Goal: Use online tool/utility: Use online tool/utility

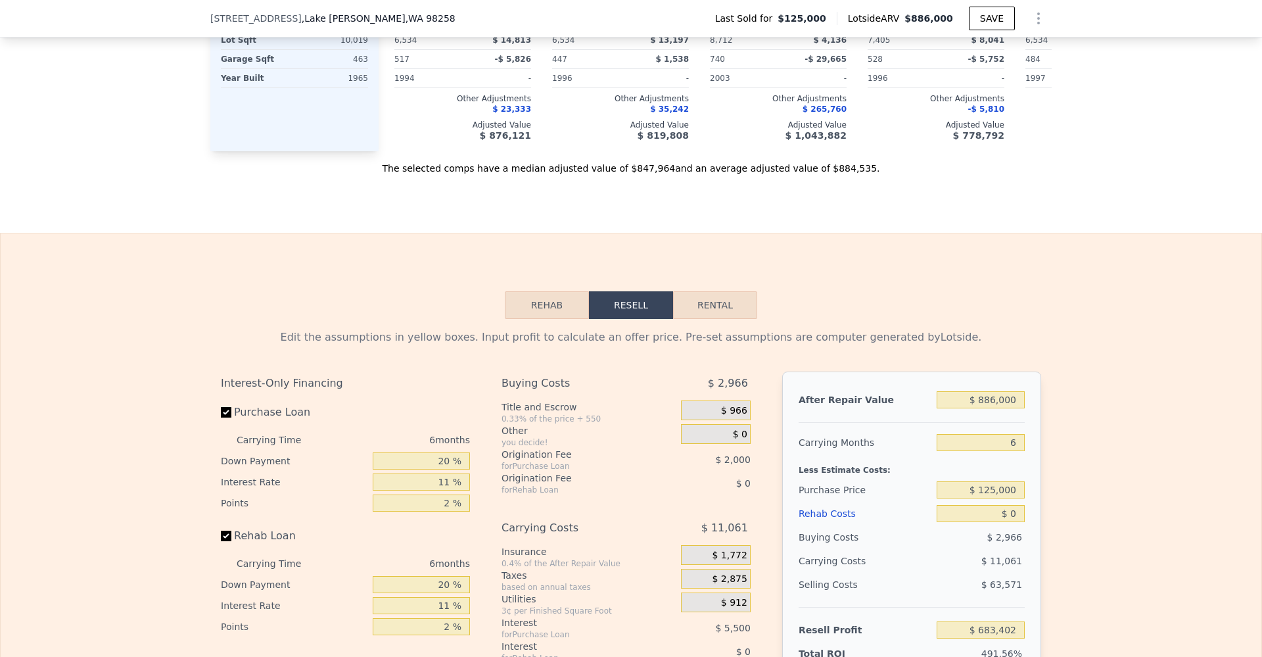
scroll to position [1751, 0]
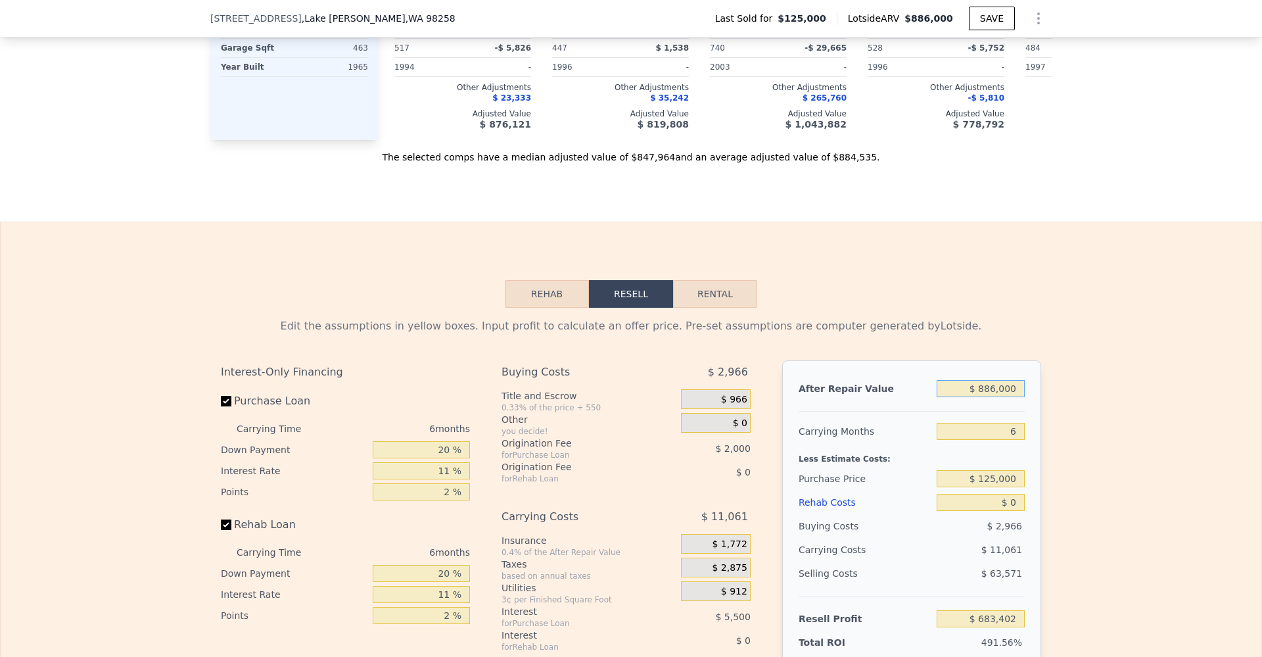
click at [985, 396] on input "$ 886,000" at bounding box center [981, 388] width 88 height 17
type input "$ 9"
type input "-$ 137,796"
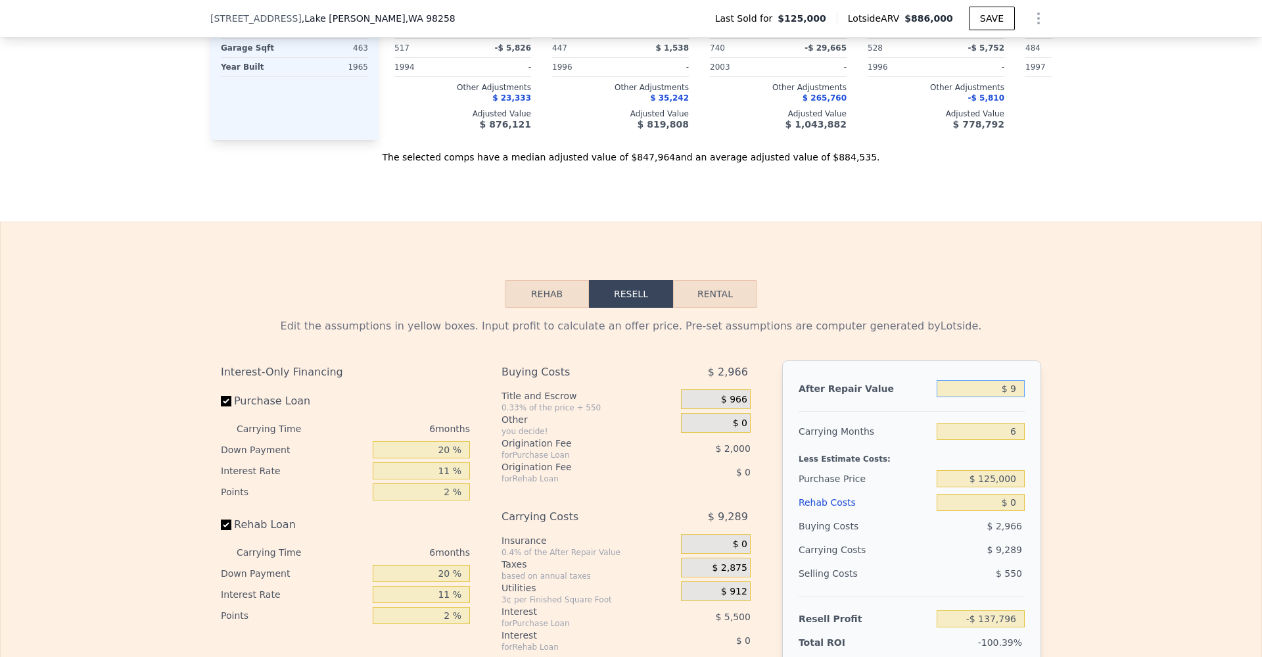
type input "$ 91"
type input "-$ 137,720"
type input "$ 910"
type input "-$ 136,962"
type input "$ 9,100"
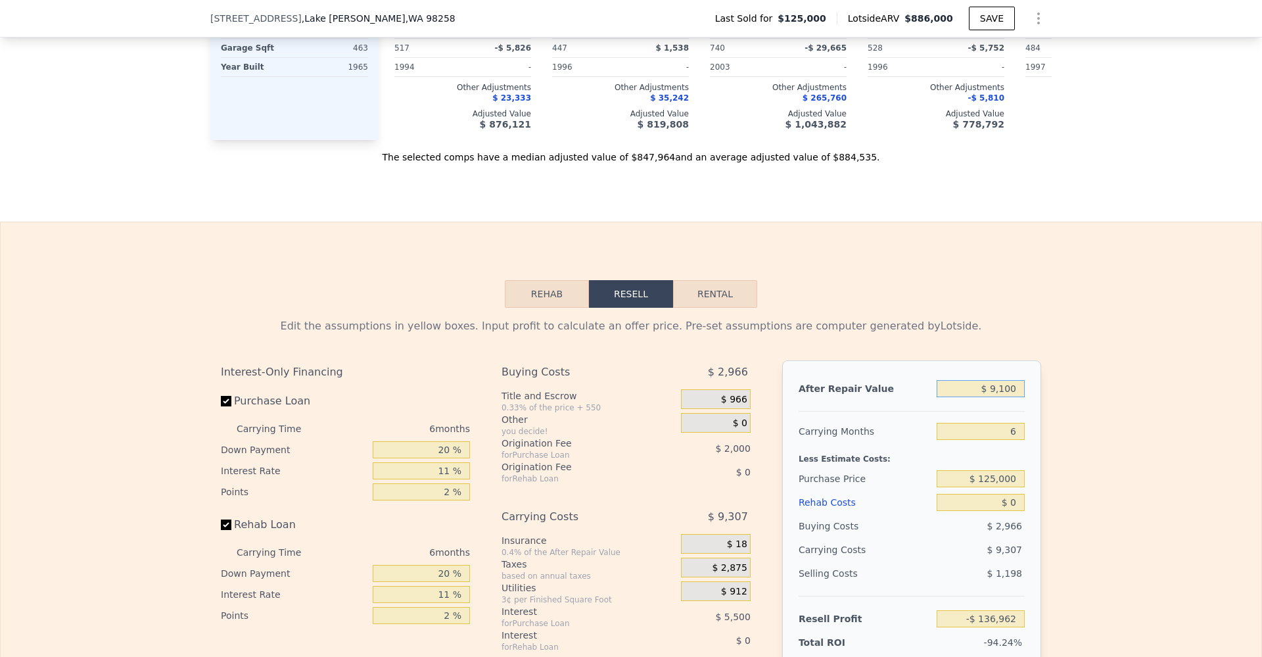
type input "-$ 129,371"
type input "$ 91,000"
type input "-$ 53,460"
type input "$ 910,000"
type input "$ 705,647"
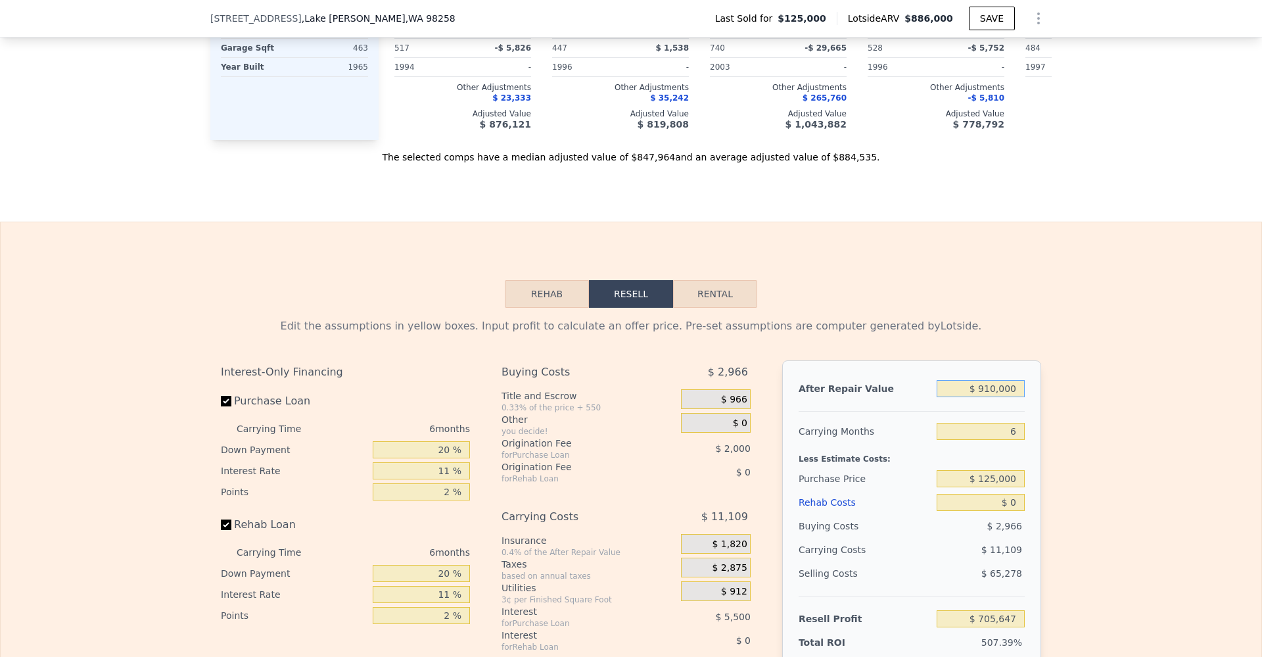
type input "$ 910,000"
click at [1091, 387] on div "Edit the assumptions in yellow boxes. Input profit to calculate an offer price.…" at bounding box center [631, 552] width 1261 height 489
click at [1006, 487] on input "$ 125,000" at bounding box center [981, 478] width 88 height 17
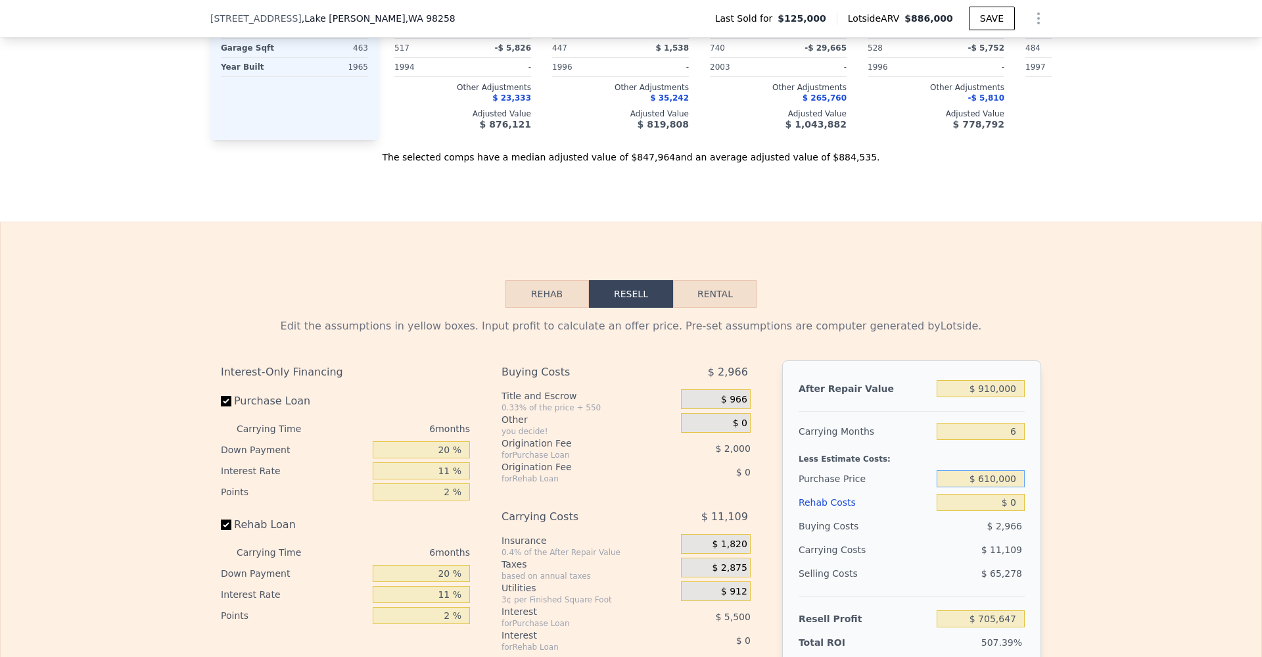
type input "$ 610,000"
click at [1052, 465] on div "Edit the assumptions in yellow boxes. Input profit to calculate an offer price.…" at bounding box center [631, 552] width 1261 height 489
type input "$ 189,936"
click at [1006, 511] on input "$ 0" at bounding box center [981, 502] width 88 height 17
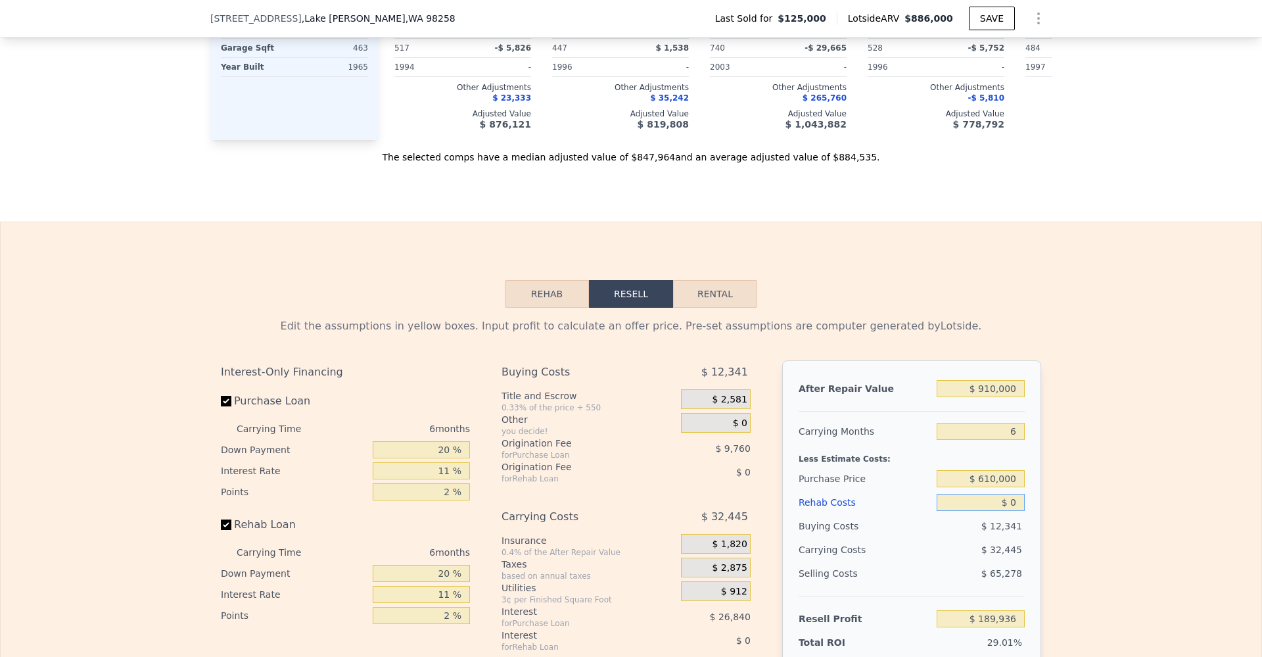
type input "$ 7"
type input "$ 189,929"
type input "$ 75"
type input "$ 189,854"
type input "$ 750"
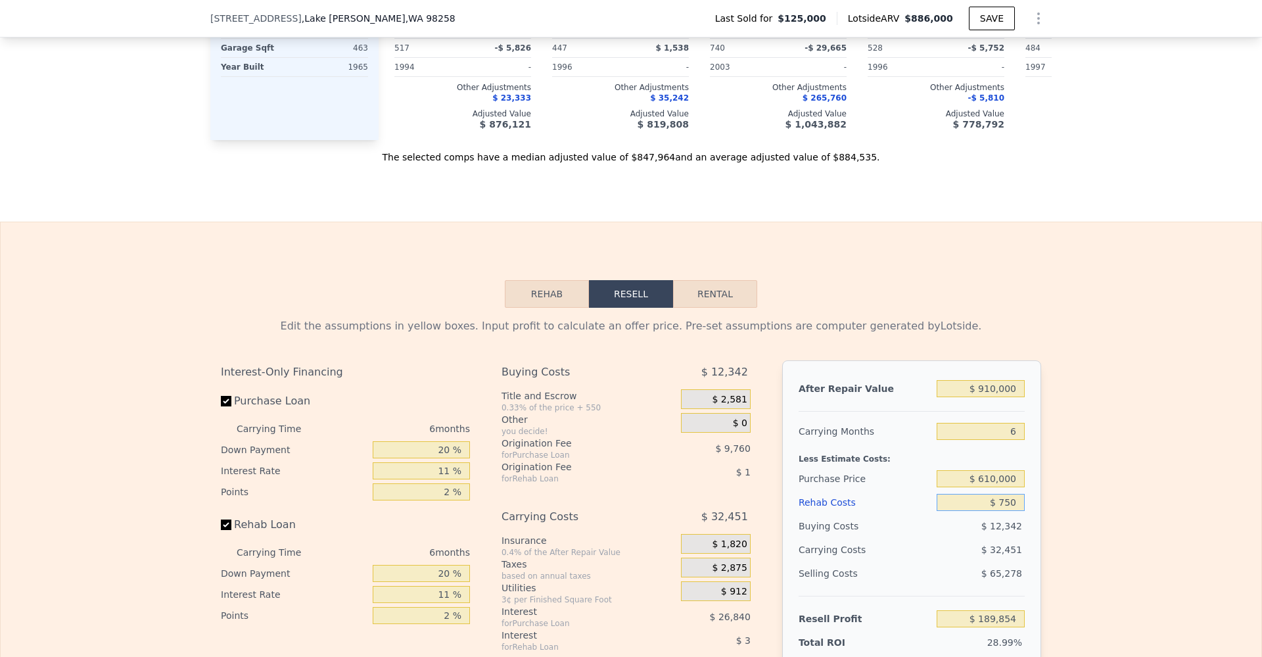
type input "$ 189,138"
type input "$ 7,500"
type input "$ 181,986"
type input "$ 75,000"
type input "$ 110,436"
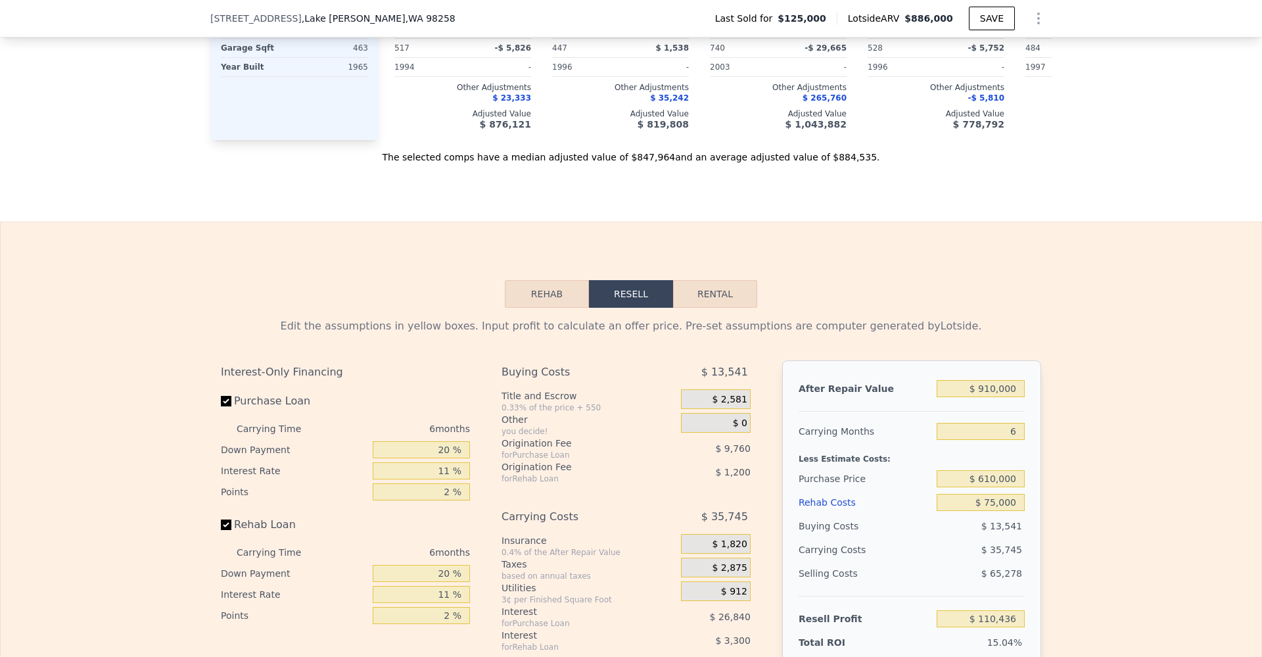
click at [1091, 485] on div "Edit the assumptions in yellow boxes. Input profit to calculate an offer price.…" at bounding box center [631, 552] width 1261 height 489
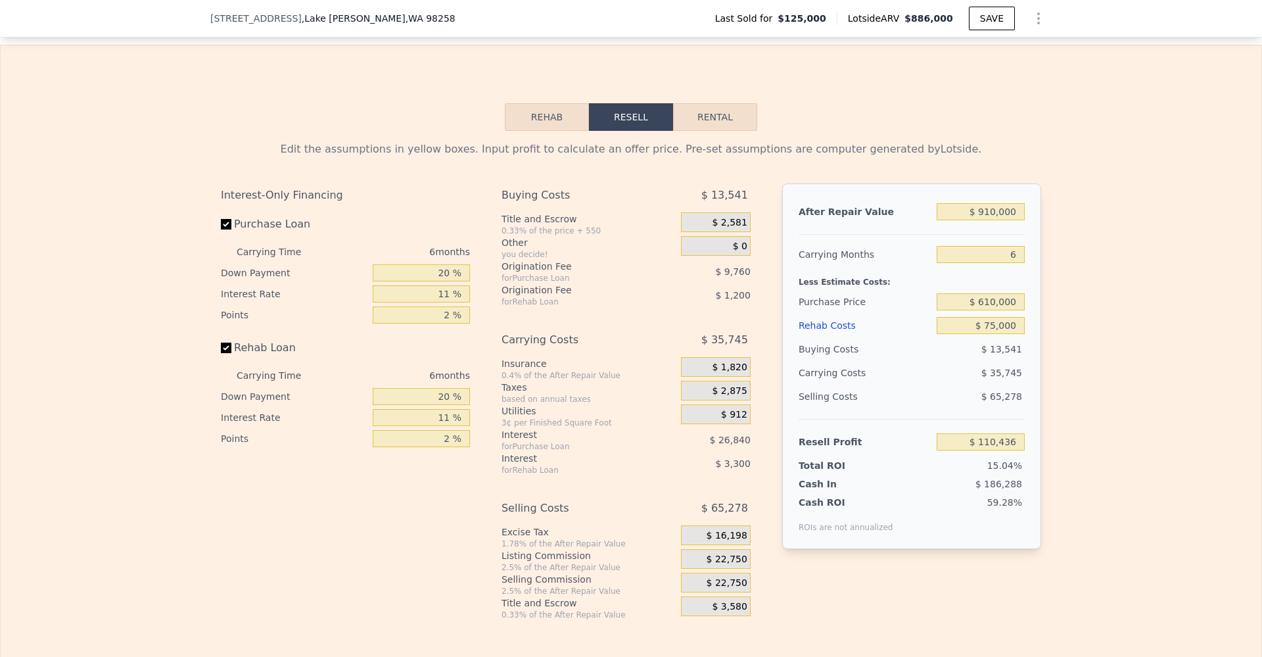
scroll to position [2018, 0]
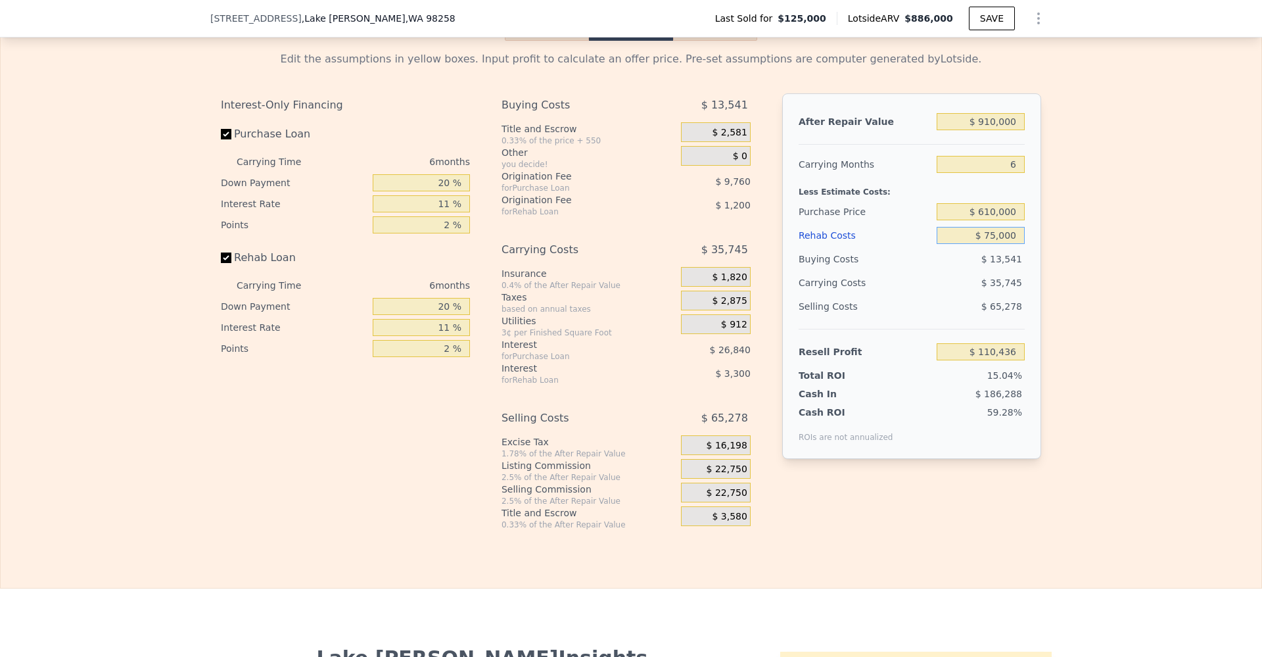
click at [1017, 243] on input "$ 75,000" at bounding box center [981, 235] width 88 height 17
type input "$ 12"
type input "$ 189,924"
type input "$ 125"
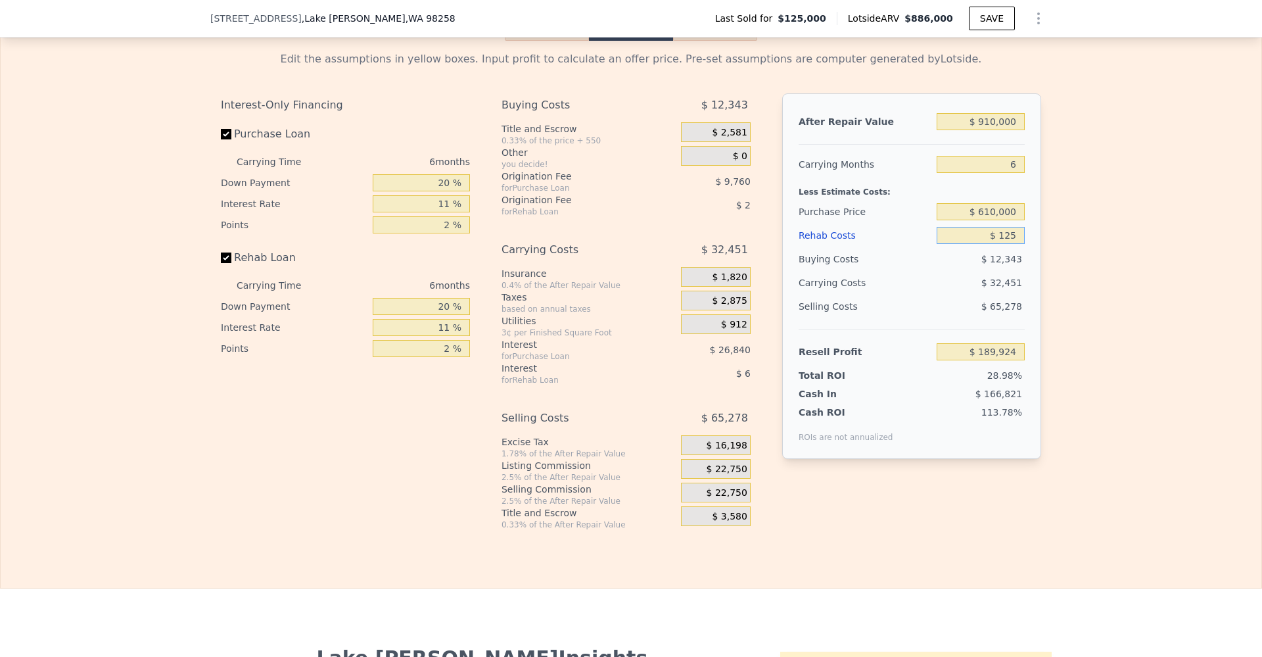
type input "$ 189,803"
type input "$ 1,250"
type input "$ 188,612"
type input "$ 12,500"
type input "$ 176,684"
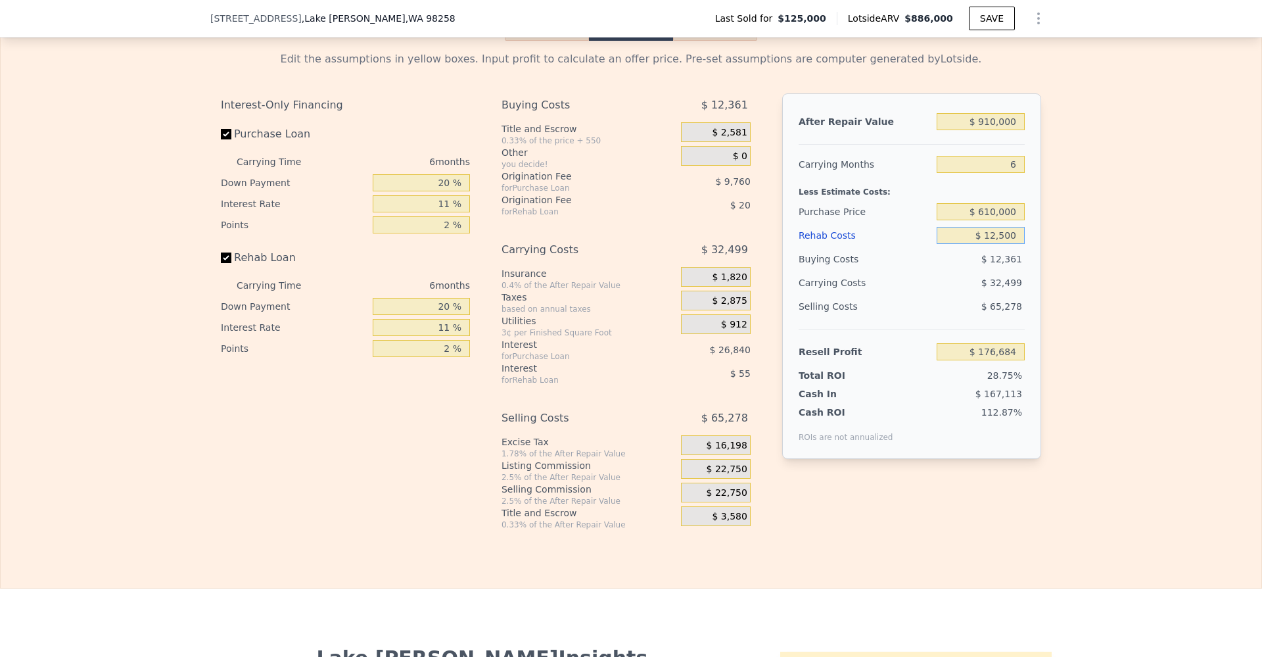
type input "$ 125,000"
type input "$ 57,434"
type input "$ 125,000"
click at [1068, 229] on div "Edit the assumptions in yellow boxes. Input profit to calculate an offer price.…" at bounding box center [631, 285] width 1261 height 489
type input "$ 886,000"
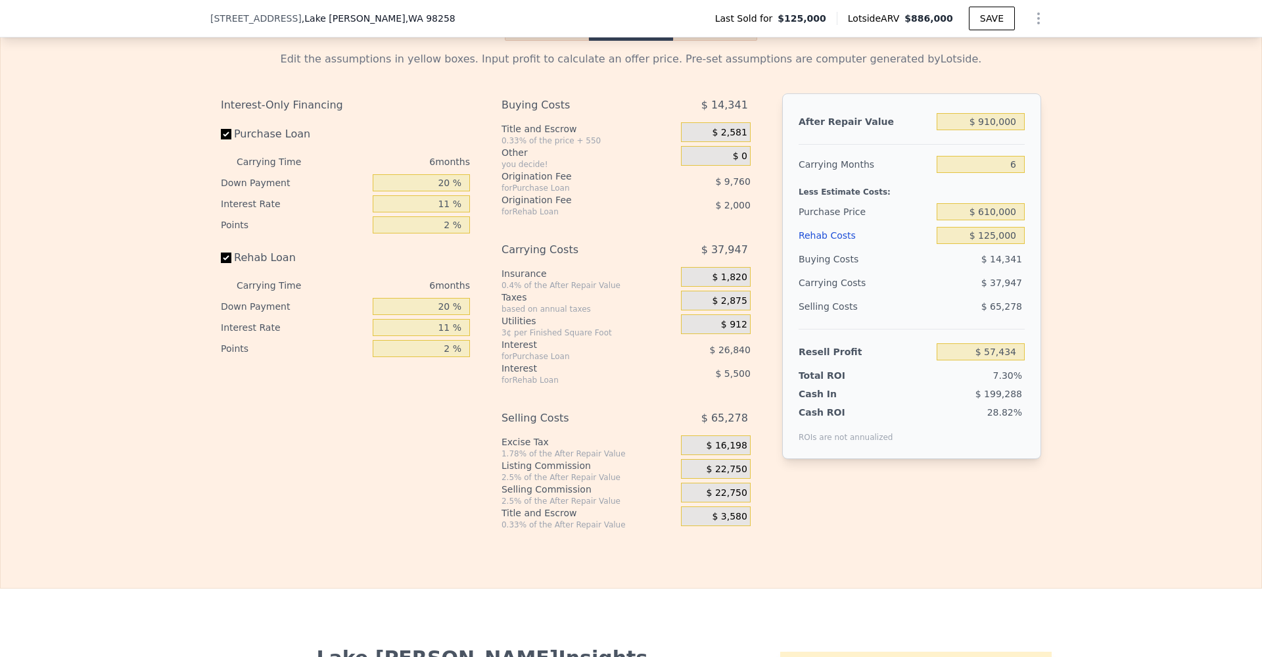
type input "$ 0"
type input "$ 683,402"
